Goal: Check status

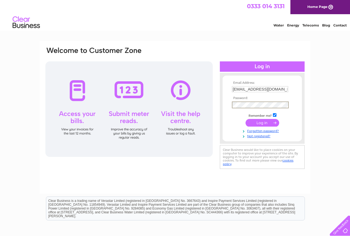
click at [327, 131] on div "Email Address: [EMAIL_ADDRESS][DOMAIN_NAME] Password:" at bounding box center [175, 164] width 350 height 246
click at [264, 121] on input "submit" at bounding box center [262, 123] width 34 height 8
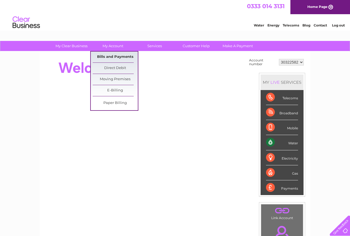
click at [114, 55] on link "Bills and Payments" at bounding box center [115, 57] width 45 height 11
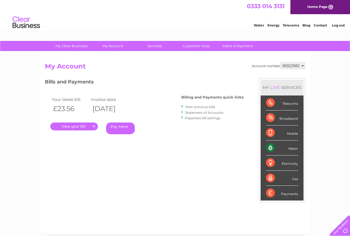
click at [73, 125] on link "." at bounding box center [74, 127] width 48 height 8
